Goal: Transaction & Acquisition: Book appointment/travel/reservation

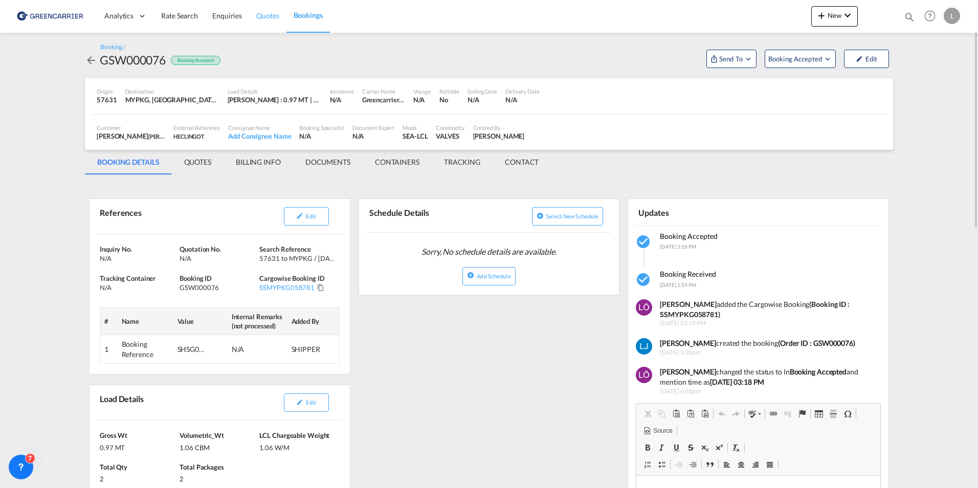
click at [262, 19] on span "Quotes" at bounding box center [267, 15] width 23 height 9
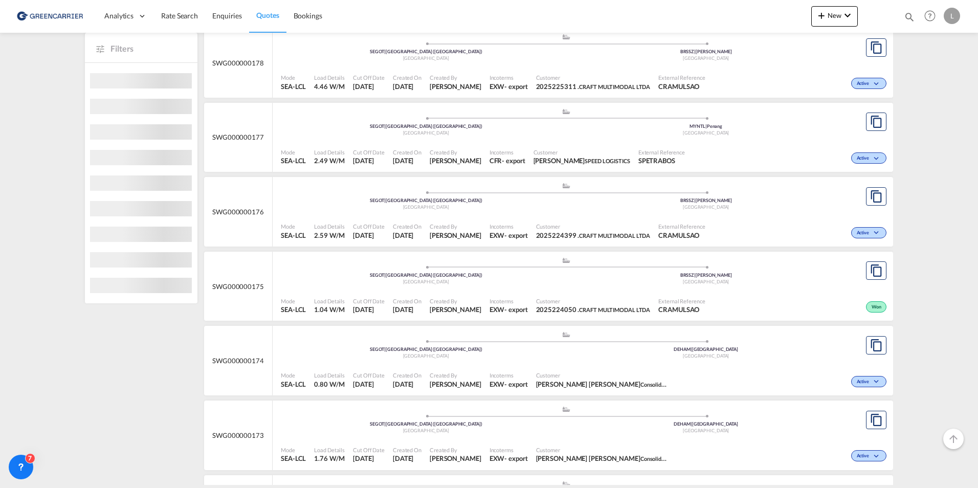
scroll to position [154, 0]
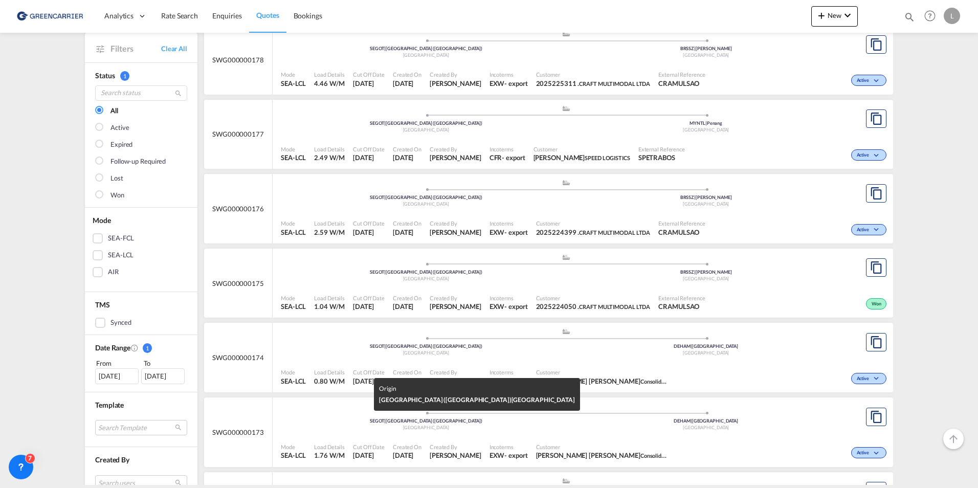
click at [334, 428] on div "[GEOGRAPHIC_DATA]" at bounding box center [426, 428] width 280 height 7
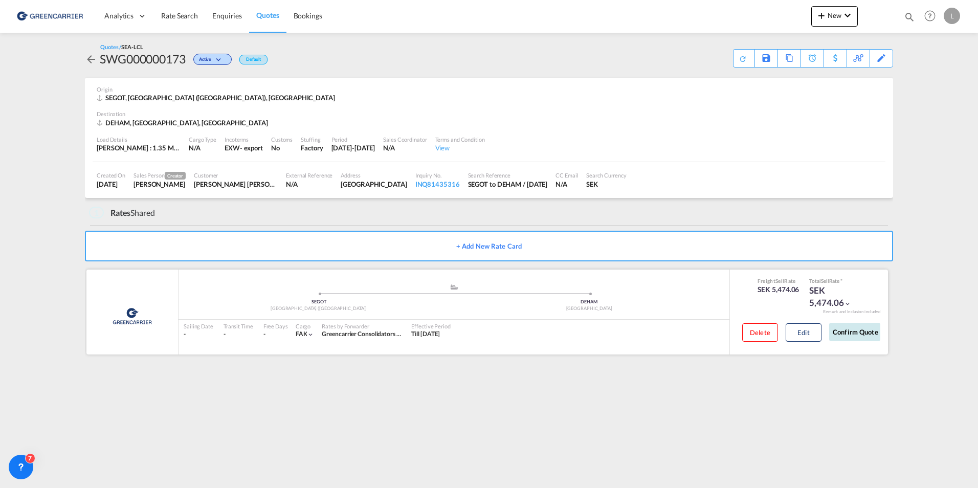
click at [864, 330] on button "Confirm Quote" at bounding box center [854, 332] width 51 height 18
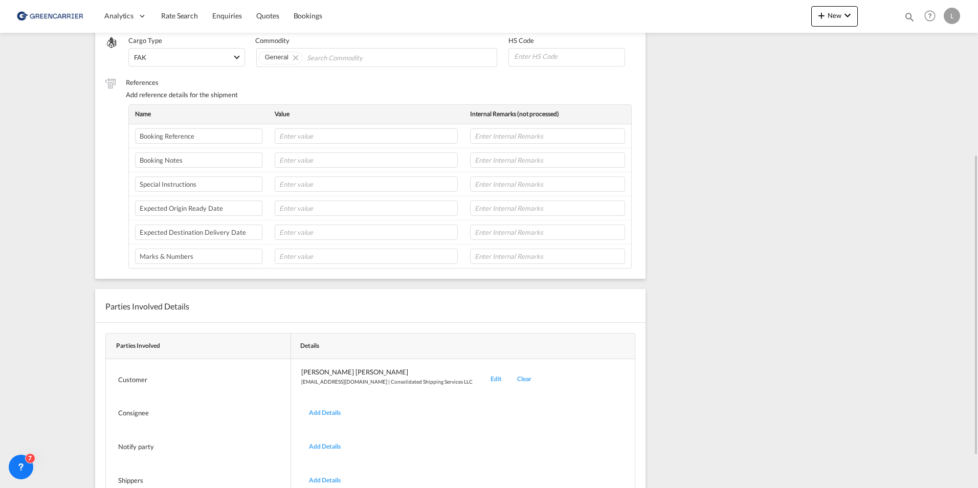
scroll to position [200, 0]
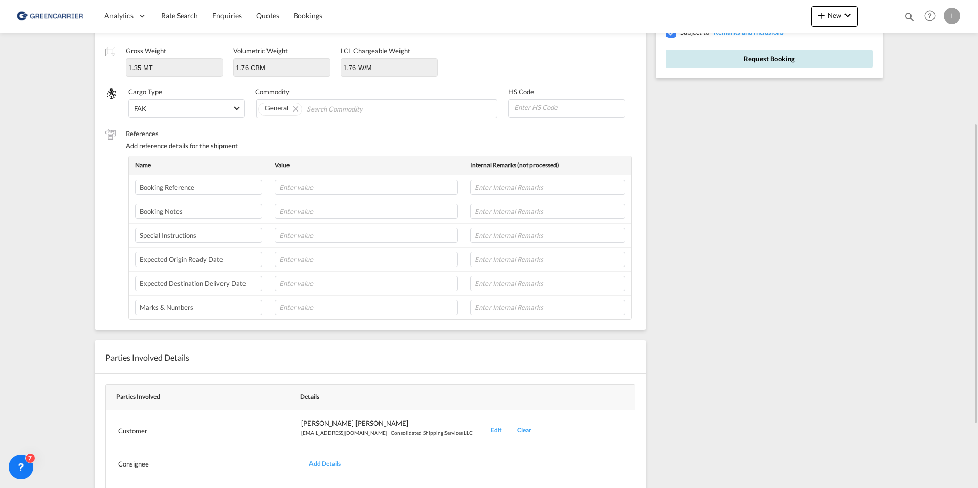
click at [818, 56] on button "Request Booking" at bounding box center [769, 59] width 207 height 18
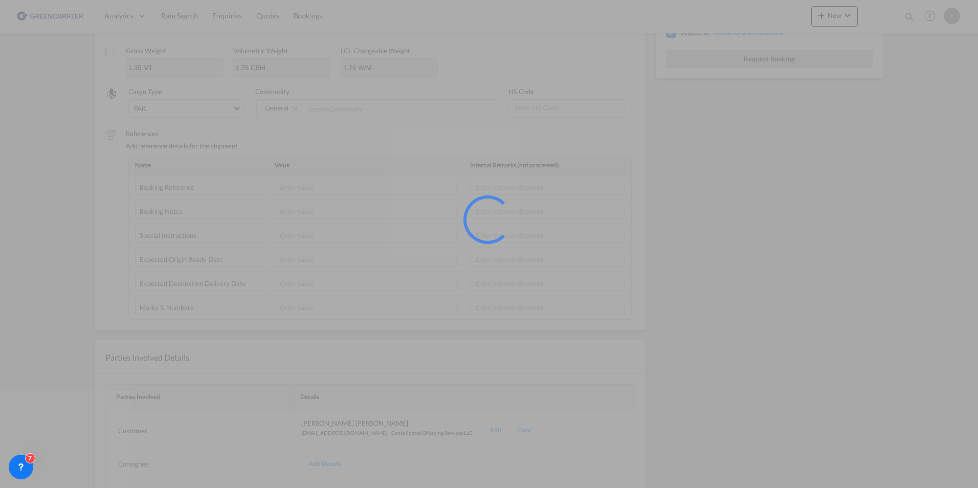
scroll to position [0, 0]
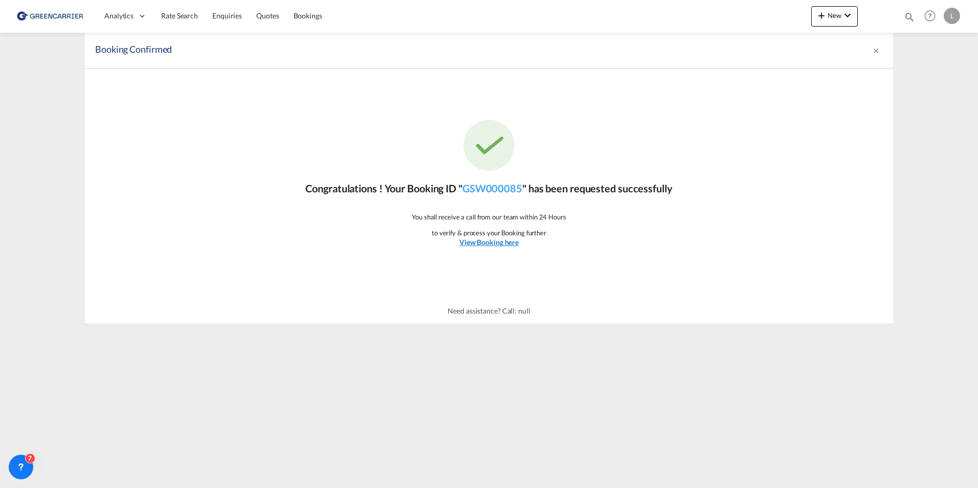
click at [496, 244] on u "View Booking here" at bounding box center [488, 242] width 59 height 9
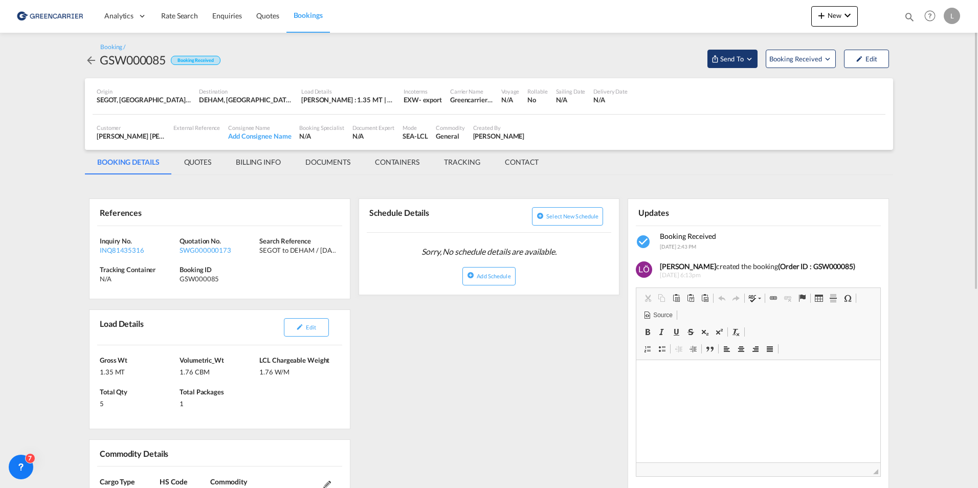
click at [736, 60] on span "Send To" at bounding box center [732, 59] width 26 height 10
click at [808, 58] on md-backdrop at bounding box center [489, 244] width 978 height 488
click at [815, 60] on span "Booking Received" at bounding box center [797, 59] width 54 height 10
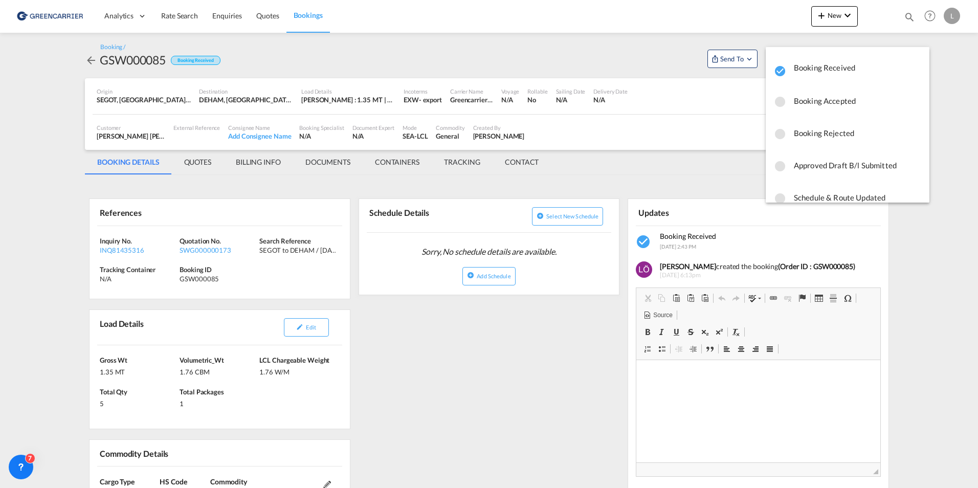
click at [808, 98] on span "Booking Accepted" at bounding box center [857, 101] width 127 height 18
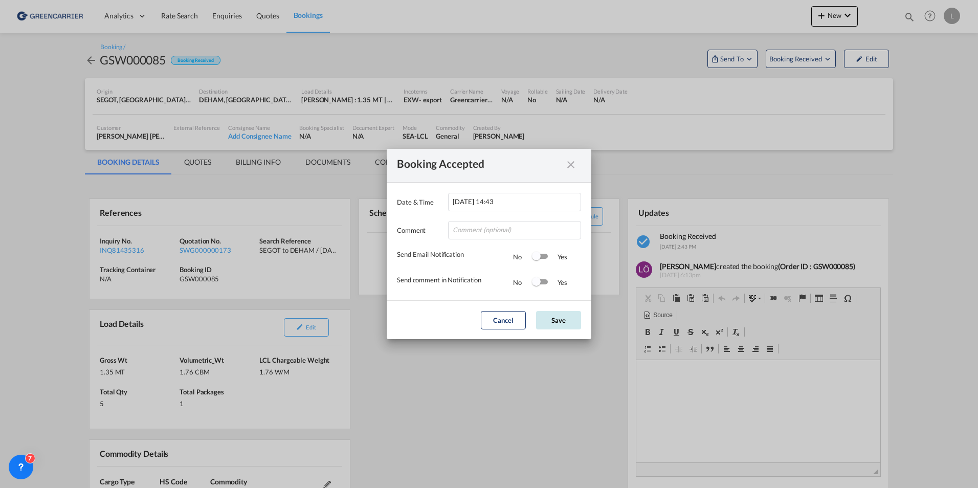
click at [539, 323] on button "Save" at bounding box center [558, 320] width 45 height 18
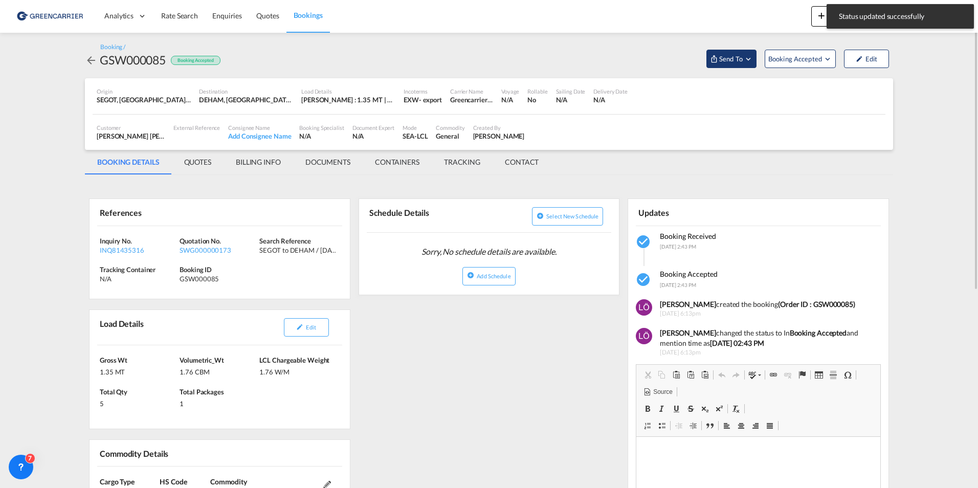
click at [739, 56] on span "Send To" at bounding box center [731, 59] width 26 height 10
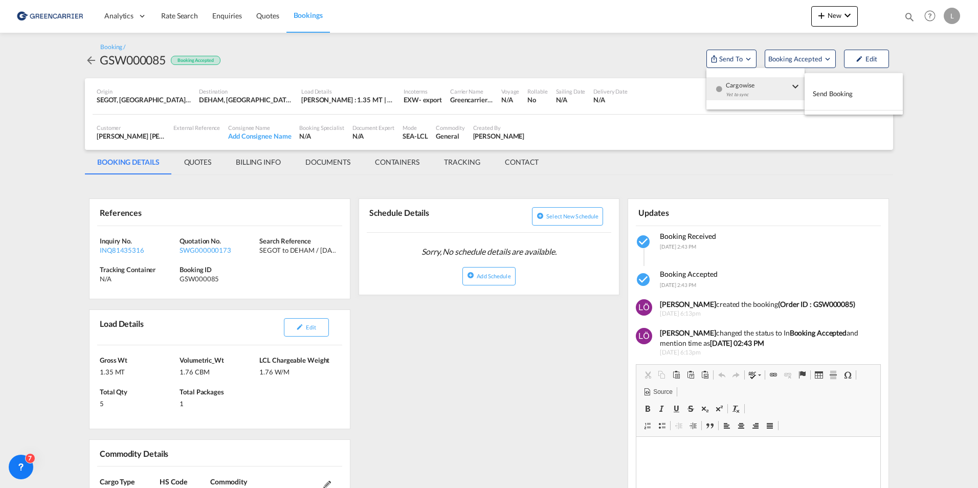
click at [744, 91] on div "Yet to sync" at bounding box center [757, 96] width 63 height 21
click at [839, 93] on span "Send Booking" at bounding box center [833, 93] width 40 height 16
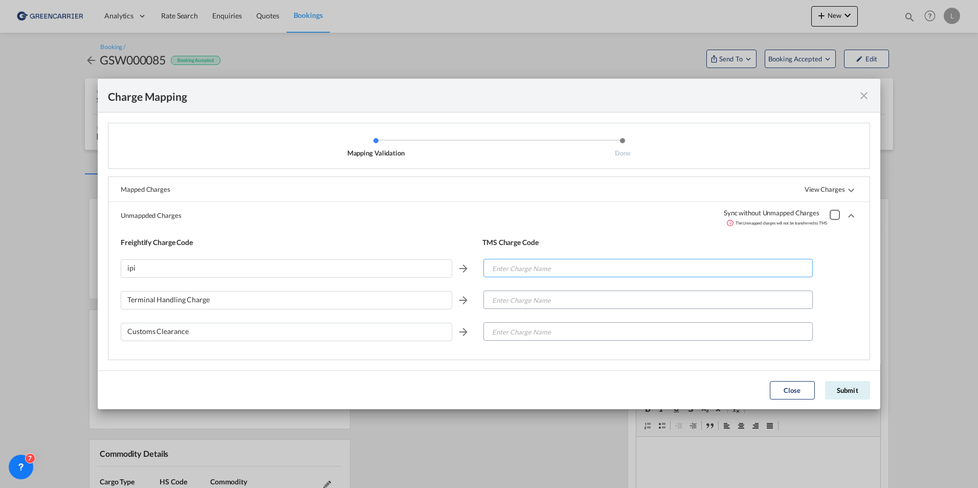
click at [527, 270] on input "Enter Charge Name" at bounding box center [649, 268] width 328 height 18
drag, startPoint x: 509, startPoint y: 264, endPoint x: 455, endPoint y: 264, distance: 53.7
click at [456, 264] on div "ipi ipi" at bounding box center [489, 272] width 737 height 32
type input "ipi"
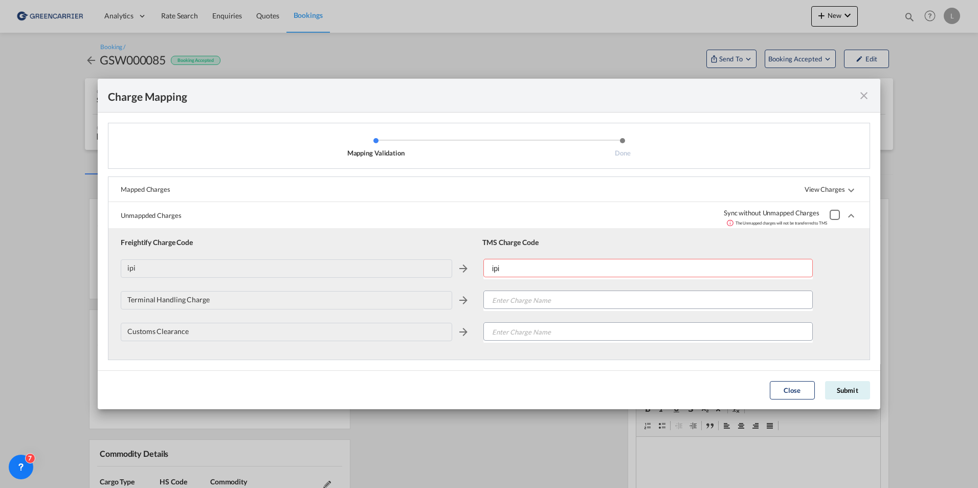
click at [390, 216] on div "Unmappded Charges Sync without Unmapped Charges The Unmapped charges will not b…" at bounding box center [488, 215] width 761 height 26
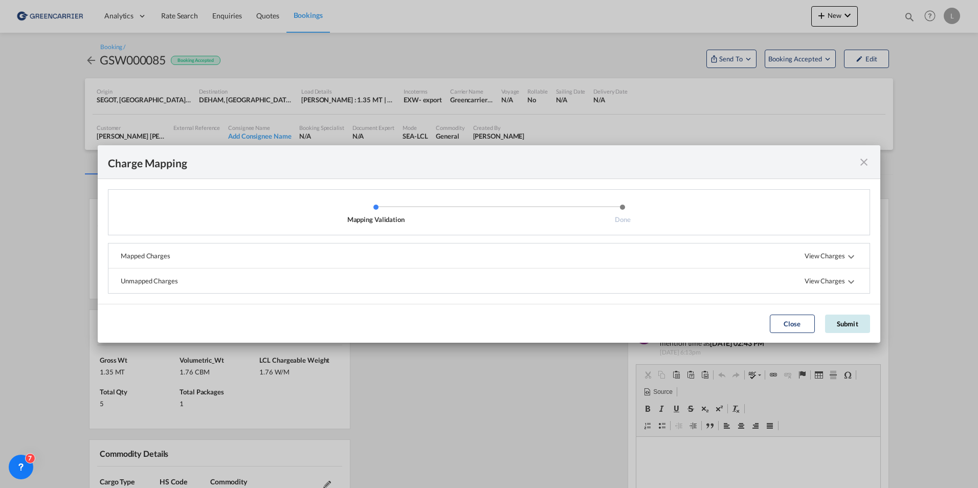
click at [852, 321] on button "Submit" at bounding box center [847, 324] width 45 height 18
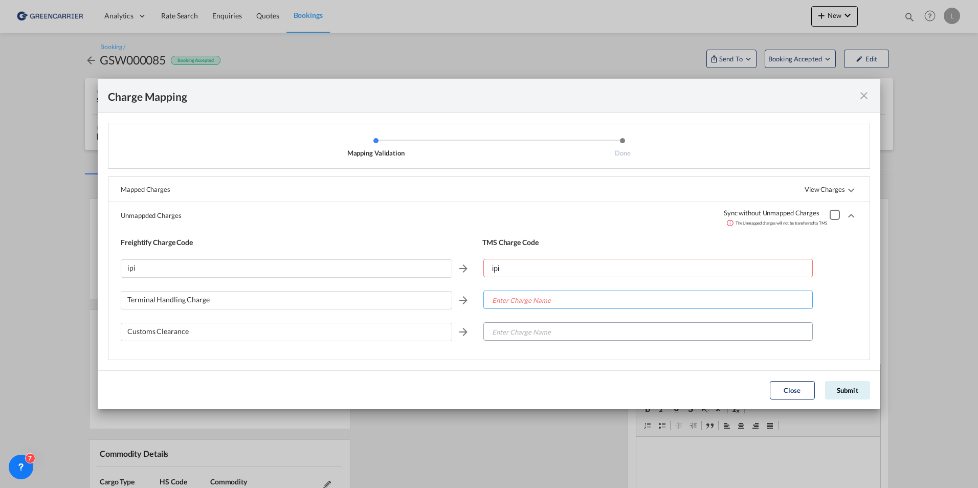
click at [541, 302] on input "Enter Charge Name" at bounding box center [649, 300] width 328 height 18
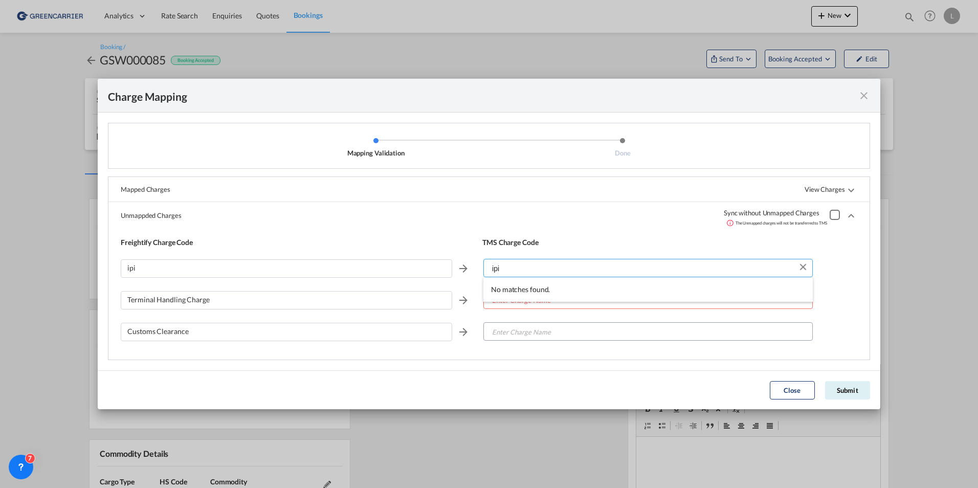
click at [532, 269] on input "ipi" at bounding box center [649, 268] width 328 height 18
click at [531, 270] on input "ipi" at bounding box center [649, 268] width 328 height 18
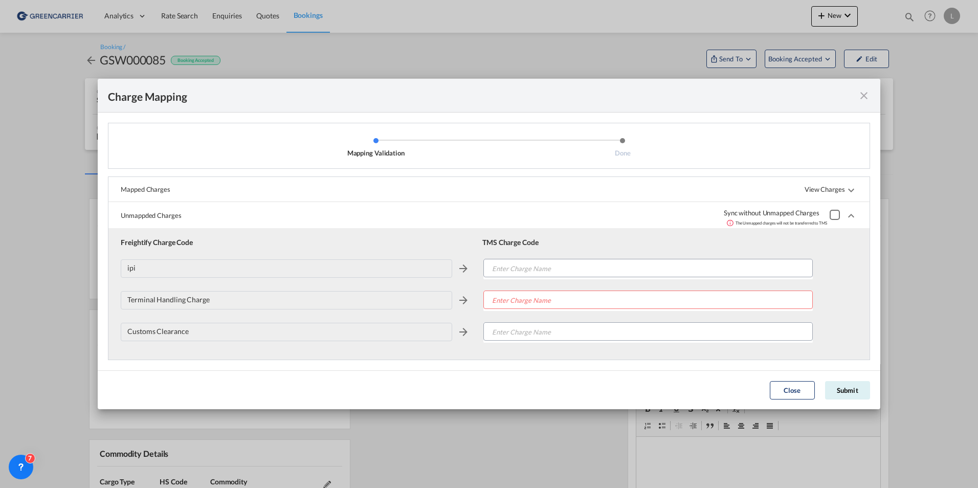
click at [537, 224] on div "Unmappded Charges Sync without Unmapped Charges The Unmapped charges will not b…" at bounding box center [488, 215] width 761 height 26
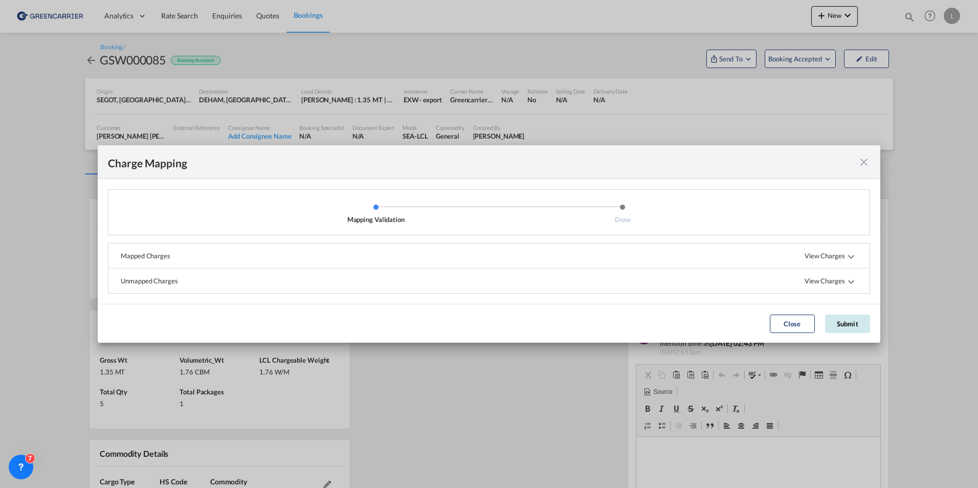
click at [850, 325] on button "Submit" at bounding box center [847, 324] width 45 height 18
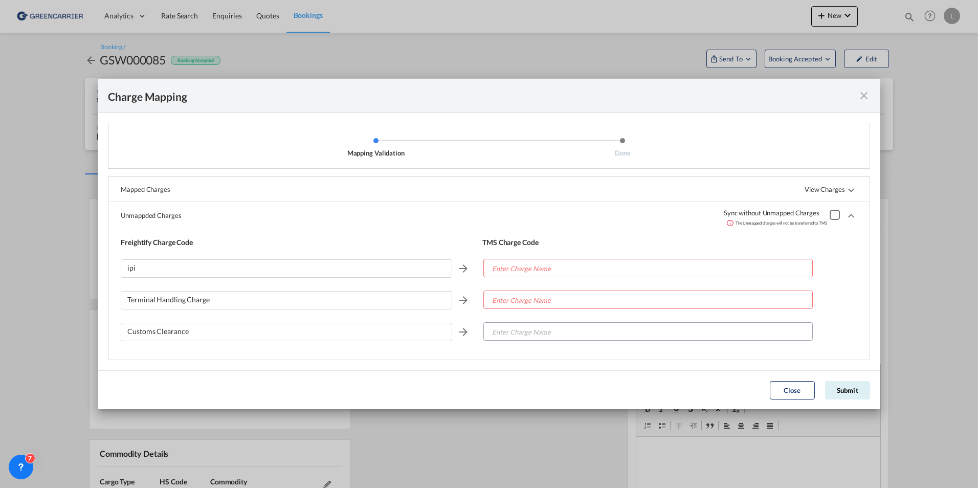
click at [835, 217] on div "Mapping ValidationDone ..." at bounding box center [835, 215] width 10 height 10
click at [846, 393] on button "Submit" at bounding box center [847, 390] width 45 height 18
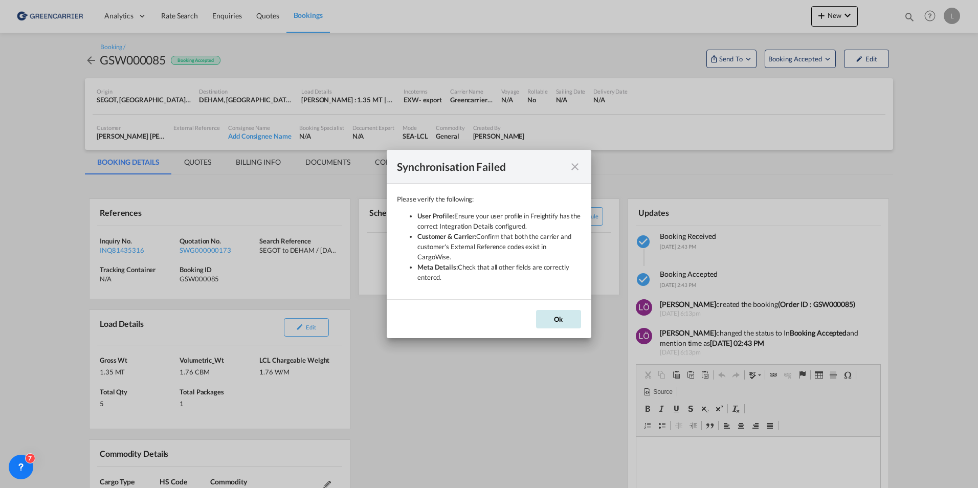
click at [568, 319] on button "Ok" at bounding box center [558, 319] width 45 height 18
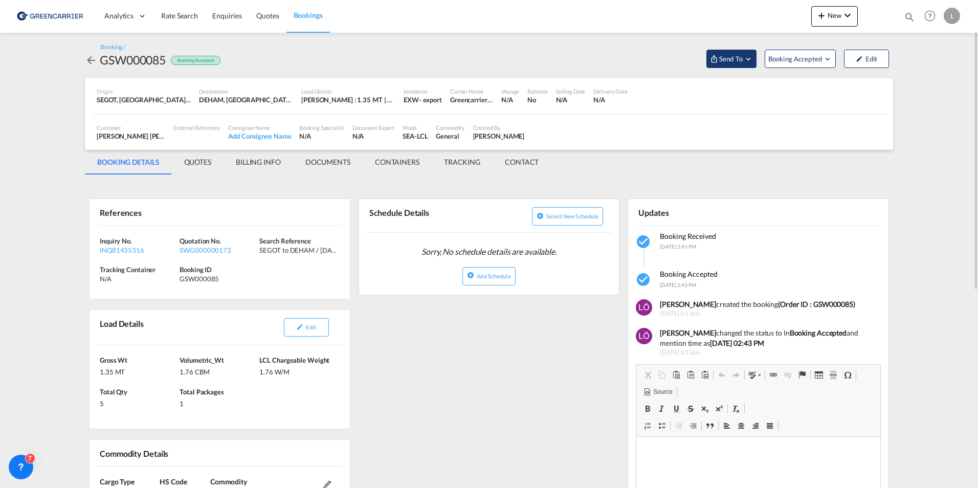
click at [749, 61] on md-icon "Open demo menu" at bounding box center [748, 58] width 9 height 9
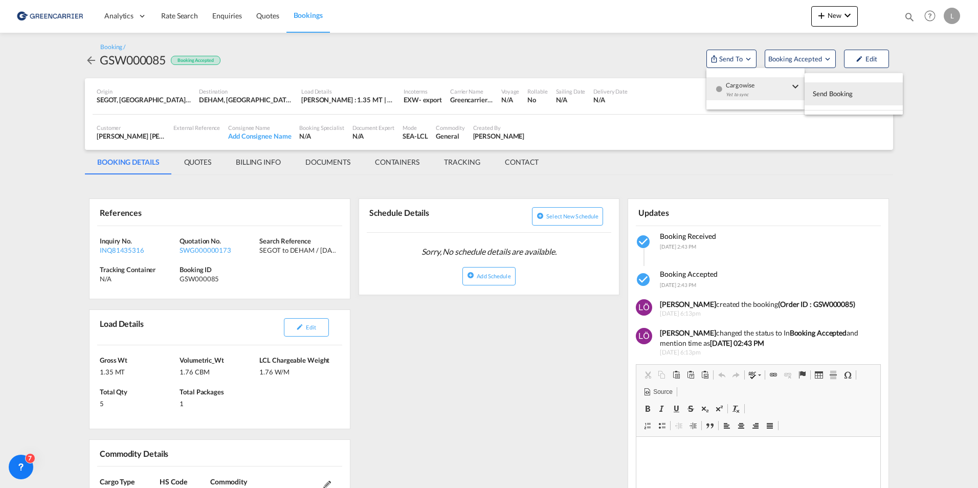
click at [759, 86] on span "Cargowise" at bounding box center [757, 81] width 63 height 9
click at [820, 95] on span "Send Booking" at bounding box center [833, 93] width 40 height 16
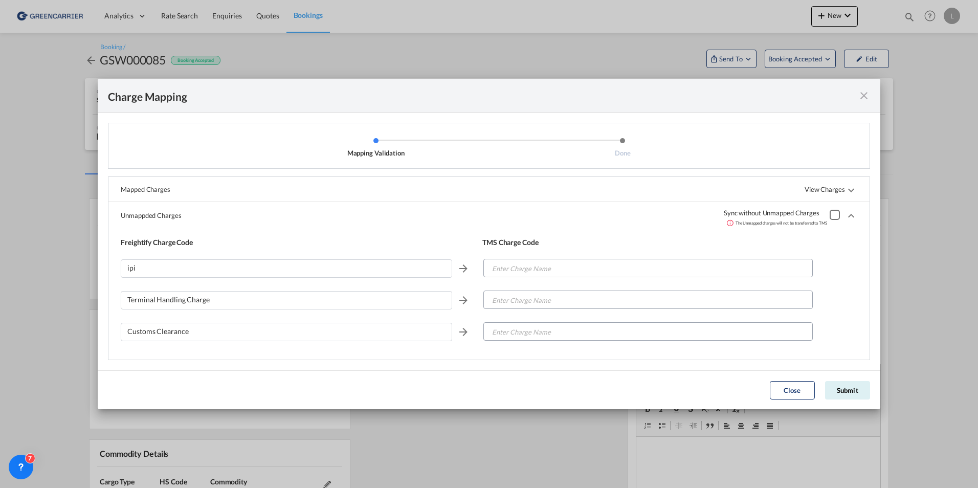
click at [838, 213] on div "Mapping ValidationDone ..." at bounding box center [835, 215] width 10 height 10
click at [850, 395] on button "Submit" at bounding box center [847, 390] width 45 height 18
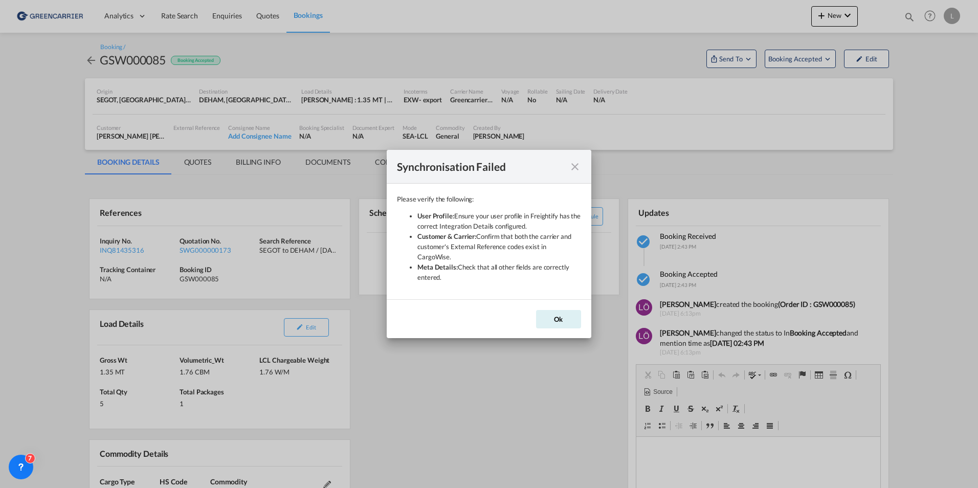
drag, startPoint x: 559, startPoint y: 312, endPoint x: 529, endPoint y: 298, distance: 33.2
click at [559, 312] on button "Ok" at bounding box center [558, 319] width 45 height 18
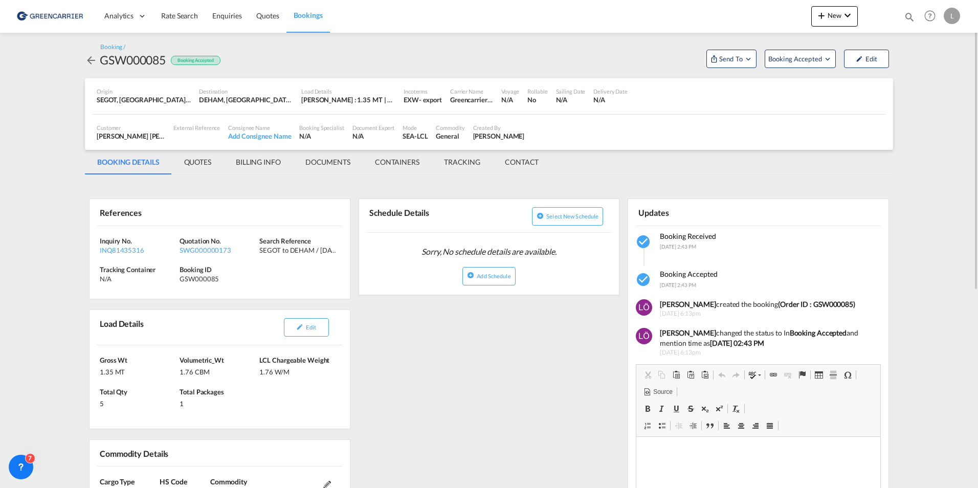
scroll to position [51, 0]
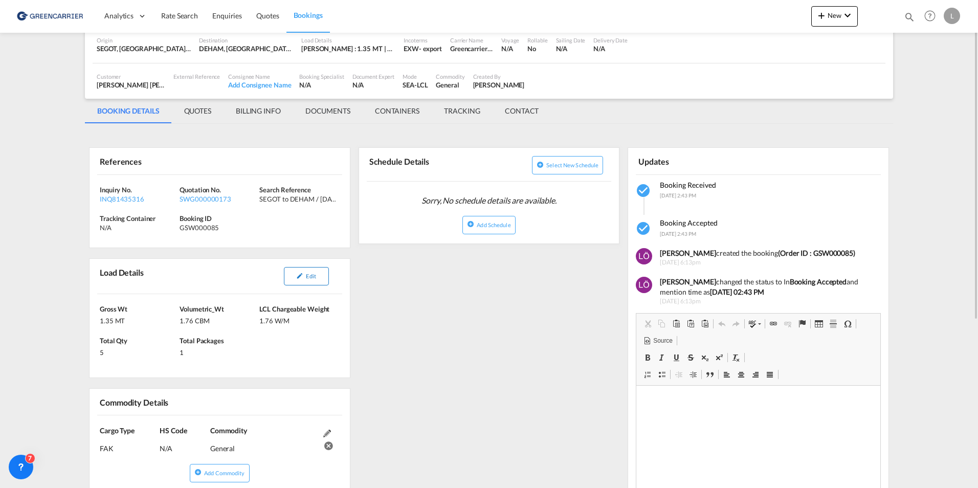
click at [308, 276] on span "Edit" at bounding box center [311, 276] width 10 height 7
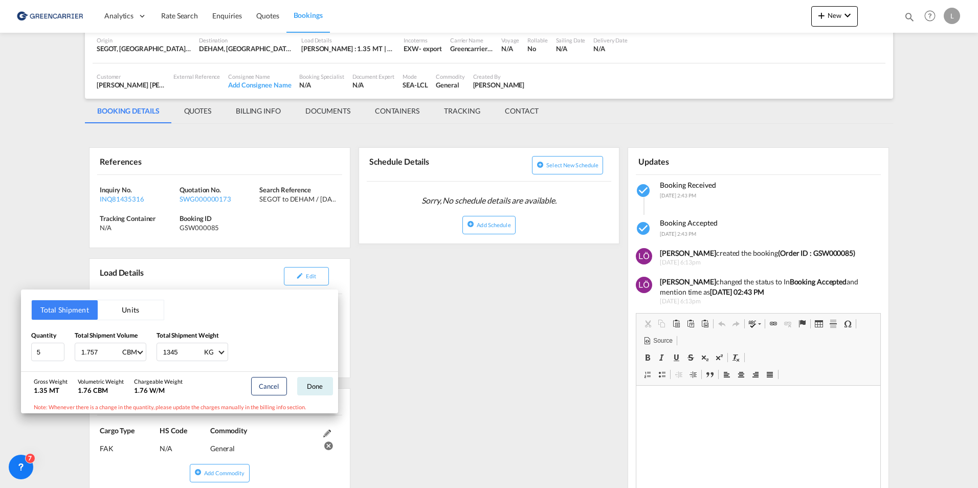
click at [441, 359] on div "Total Shipment Units Quantity 5 Total Shipment Volume 1.757 CBM CBM CFT Total S…" at bounding box center [489, 244] width 978 height 488
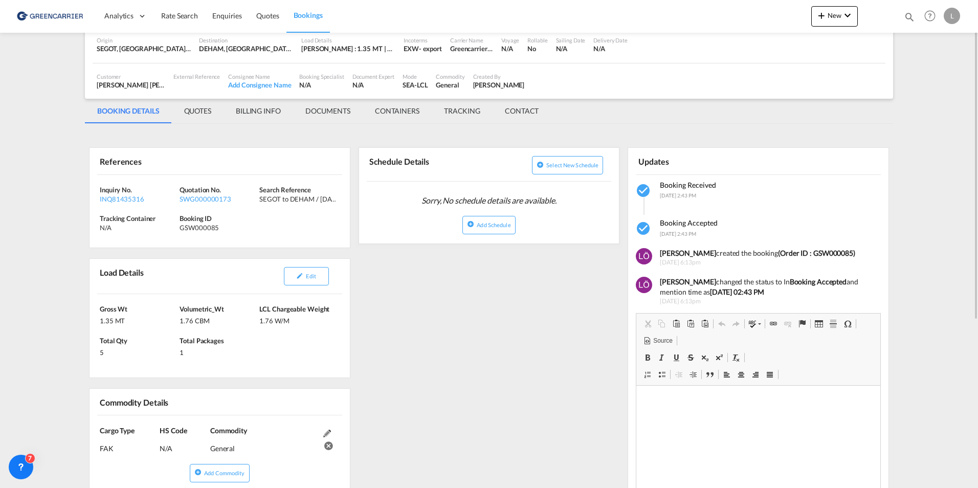
click at [254, 114] on md-tab-item "BILLING INFO" at bounding box center [259, 111] width 70 height 25
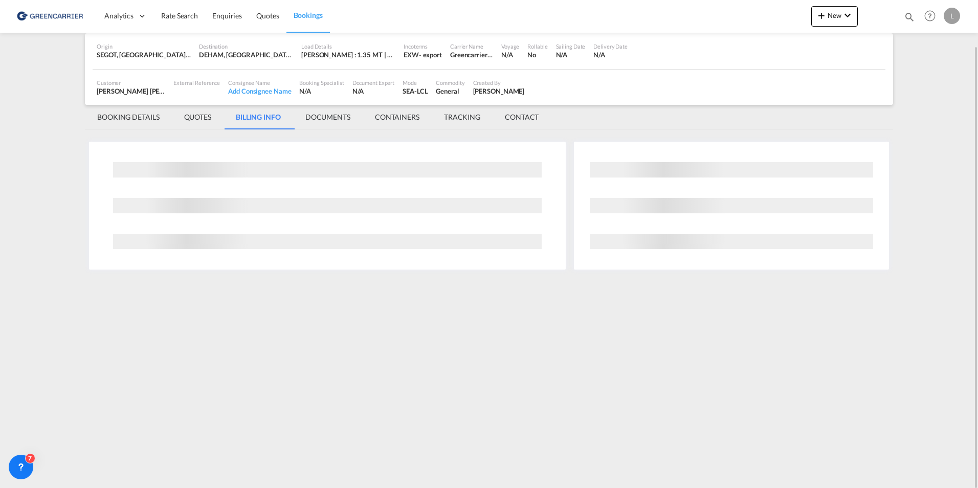
scroll to position [0, 0]
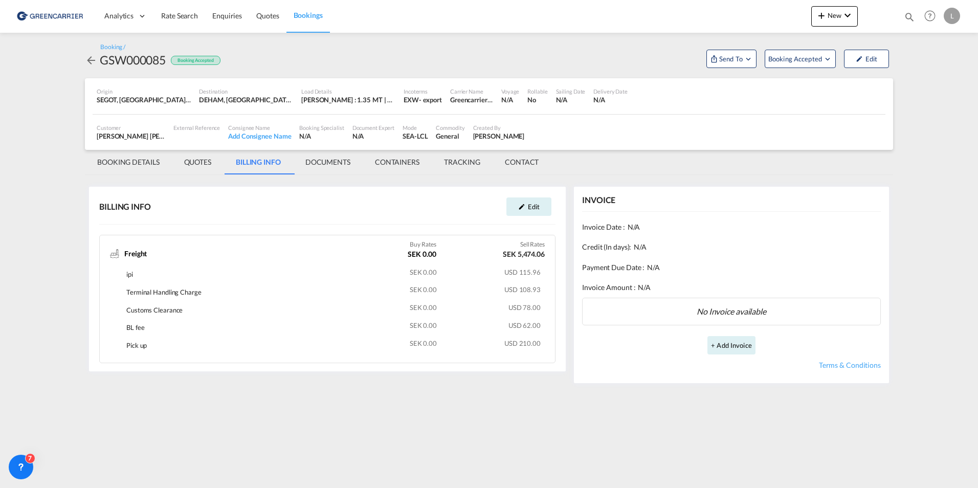
click at [203, 160] on md-tab-item "QUOTES" at bounding box center [198, 162] width 52 height 25
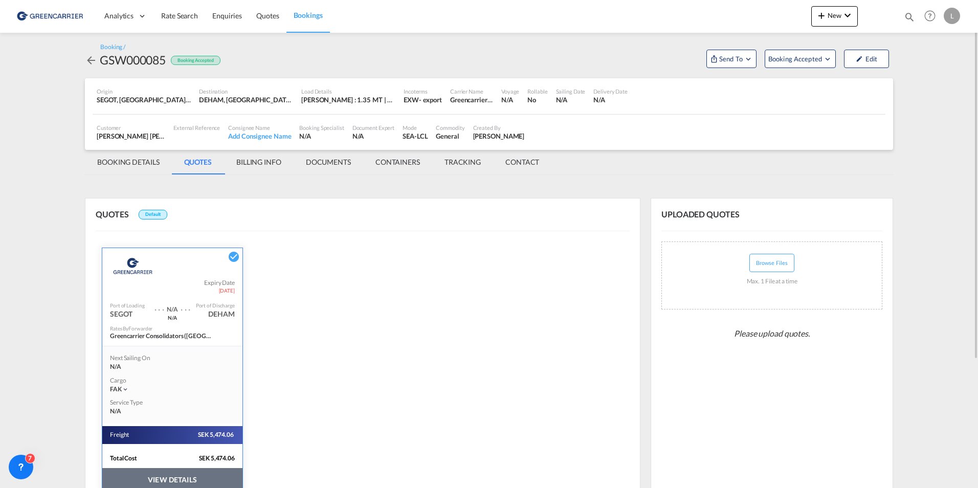
scroll to position [47, 0]
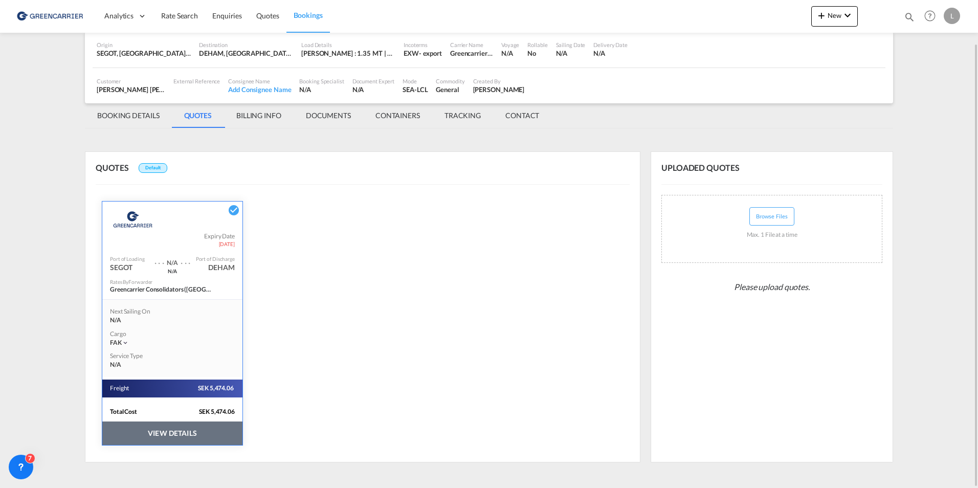
click at [196, 434] on button "VIEW DETAILS" at bounding box center [172, 434] width 140 height 24
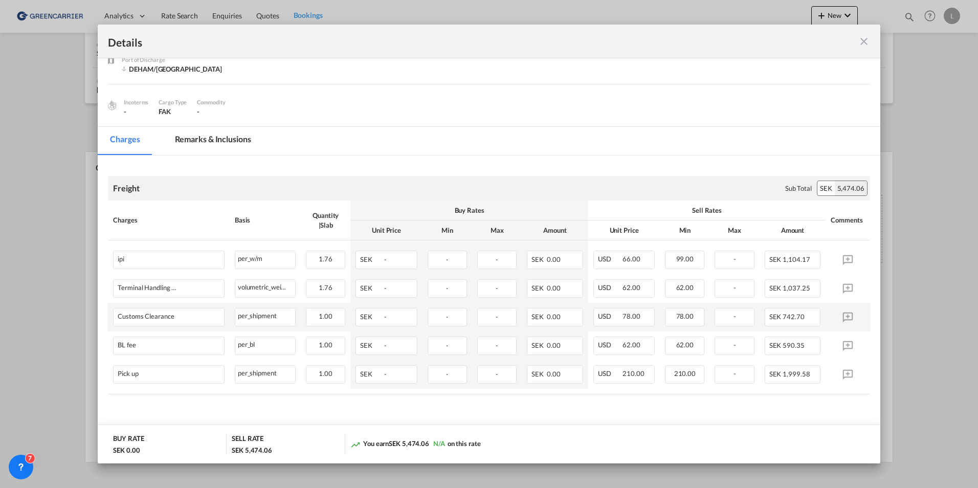
scroll to position [71, 0]
